Goal: Register for event/course

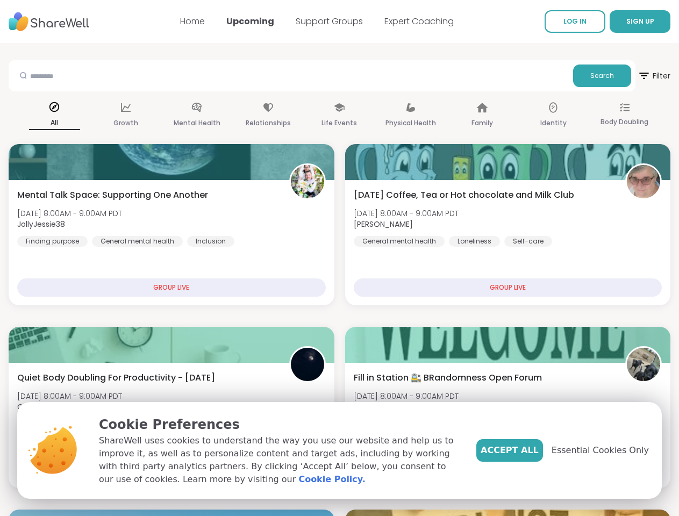
click at [626, 22] on span "SIGN UP" at bounding box center [640, 21] width 28 height 9
click at [638, 76] on span "Filter" at bounding box center [654, 76] width 33 height 26
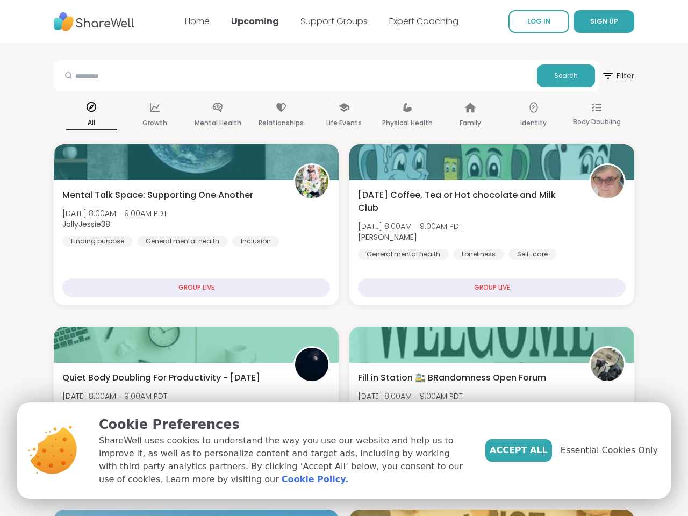
click at [90, 116] on div "All" at bounding box center [91, 116] width 51 height 40
click at [153, 116] on div "Growth" at bounding box center [154, 116] width 51 height 40
